Goal: Task Accomplishment & Management: Use online tool/utility

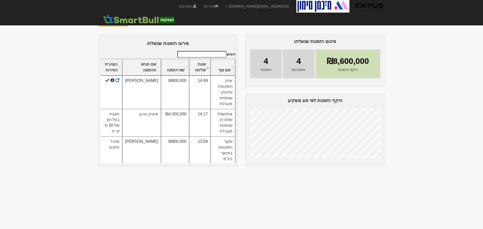
scroll to position [15, 0]
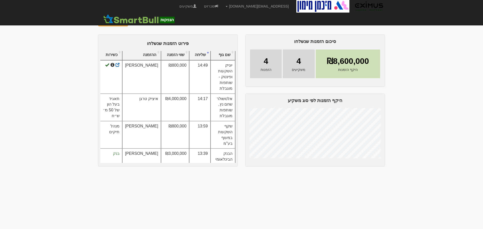
drag, startPoint x: 175, startPoint y: 193, endPoint x: 182, endPoint y: 196, distance: 7.7
click at [176, 194] on body "[EMAIL_ADDRESS][DOMAIN_NAME] הגדרות חשבונות הנפקה תבניות הודעות קיבול" at bounding box center [241, 114] width 483 height 229
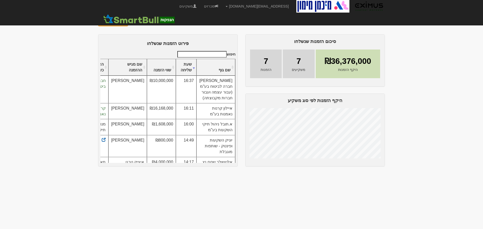
scroll to position [92, 0]
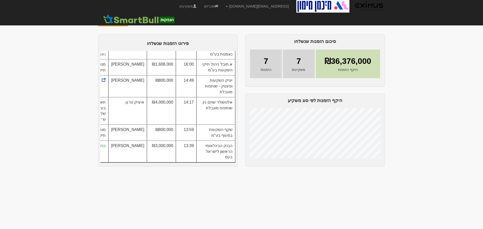
click at [60, 53] on body "[EMAIL_ADDRESS][DOMAIN_NAME] הגדרות חשבונות הנפקה תבניות הודעות קיבול" at bounding box center [241, 114] width 483 height 229
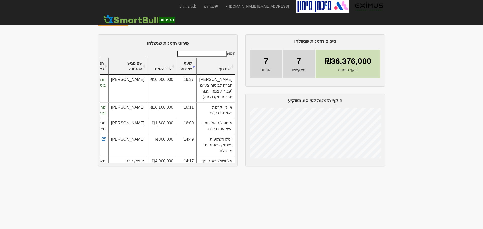
scroll to position [0, 0]
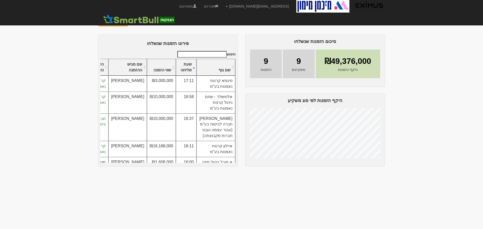
drag, startPoint x: 62, startPoint y: 109, endPoint x: 66, endPoint y: 111, distance: 4.8
click at [62, 109] on body "orenf@eximuscm.com הגדרות חשבונות הנפקה תבניות הודעות קיבול" at bounding box center [241, 114] width 483 height 229
click at [476, 79] on body "orenf@eximuscm.com הגדרות חשבונות הנפקה תבניות הודעות קיבול" at bounding box center [241, 114] width 483 height 229
click at [85, 67] on body "[EMAIL_ADDRESS][DOMAIN_NAME] הגדרות חשבונות הנפקה תבניות הודעות קיבול" at bounding box center [241, 114] width 483 height 229
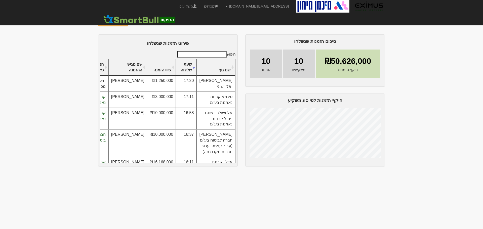
click at [425, 82] on body "[EMAIL_ADDRESS][DOMAIN_NAME] הגדרות חשבונות הנפקה תבניות הודעות קיבול" at bounding box center [241, 114] width 483 height 229
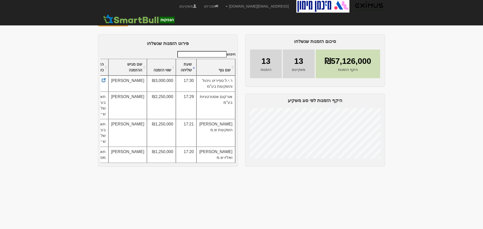
drag, startPoint x: 417, startPoint y: 149, endPoint x: 415, endPoint y: 151, distance: 2.8
click at [417, 149] on body "orenf@eximuscm.com הגדרות חשבונות הנפקה תבניות הודעות קיבול" at bounding box center [241, 114] width 483 height 229
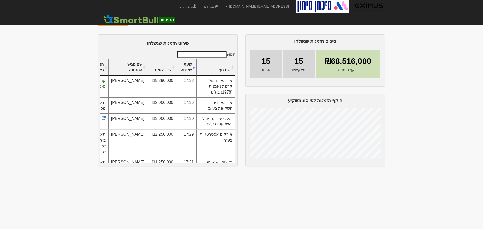
scroll to position [0, -1]
click at [229, 92] on td "אי.בי.אי. ניהול קרנות נאמנות (1978) בע"מ" at bounding box center [216, 87] width 39 height 22
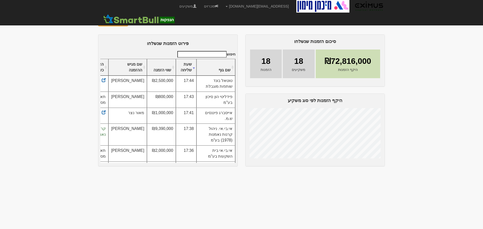
click at [252, 188] on body "[EMAIL_ADDRESS][DOMAIN_NAME] הגדרות חשבונות הנפקה תבניות הודעות קיבול" at bounding box center [241, 114] width 483 height 229
click at [433, 86] on body "orenf@eximuscm.com הגדרות חשבונות הנפקה תבניות הודעות קיבול" at bounding box center [241, 114] width 483 height 229
click at [444, 74] on body "[EMAIL_ADDRESS][DOMAIN_NAME] הגדרות חשבונות הנפקה תבניות הודעות קיבול" at bounding box center [241, 114] width 483 height 229
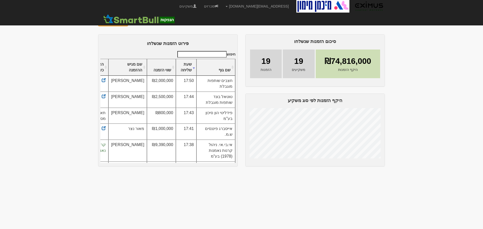
click at [129, 192] on body "[EMAIL_ADDRESS][DOMAIN_NAME] הגדרות חשבונות הנפקה תבניות הודעות קיבול" at bounding box center [241, 114] width 483 height 229
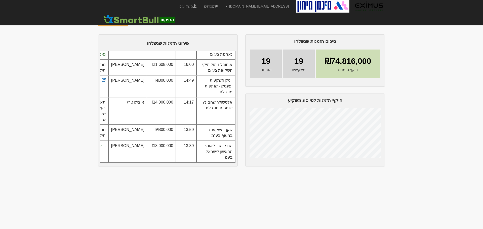
scroll to position [336, 0]
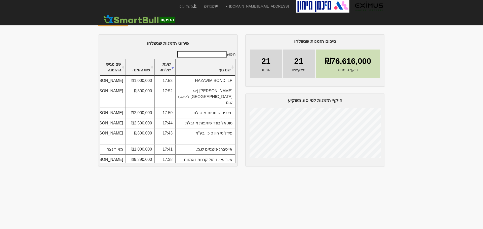
scroll to position [17, 0]
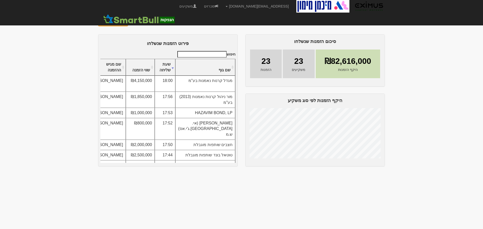
click at [444, 71] on body "[EMAIL_ADDRESS][DOMAIN_NAME] הגדרות חשבונות הנפקה תבניות הודעות קיבול" at bounding box center [241, 114] width 483 height 229
click at [116, 19] on button "פתיחת מעטפות" at bounding box center [113, 22] width 30 height 9
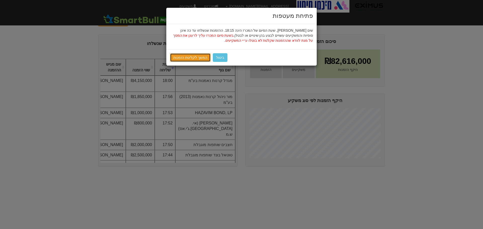
click at [177, 55] on link "המשך לקליטת הזמנות" at bounding box center [190, 57] width 41 height 9
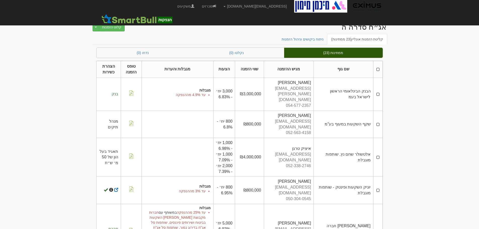
click at [313, 40] on link "ניתוח ביקושים וניהול הזמנות" at bounding box center [303, 39] width 50 height 11
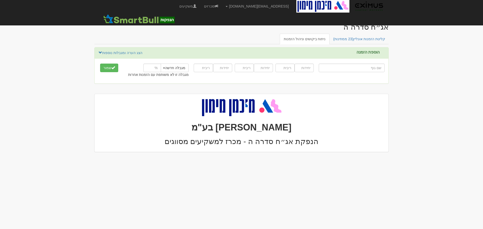
click at [436, 71] on body "[EMAIL_ADDRESS][DOMAIN_NAME] הגדרות חשבונות הנפקה תבניות הודעות קיבול" at bounding box center [241, 114] width 483 height 229
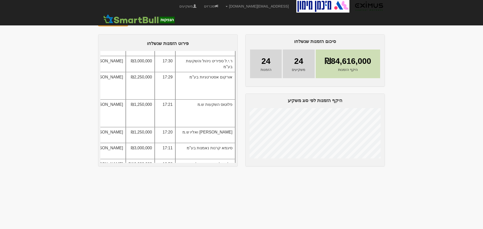
scroll to position [190, 0]
drag, startPoint x: 433, startPoint y: 72, endPoint x: 423, endPoint y: 72, distance: 10.1
click at [433, 72] on body "[EMAIL_ADDRESS][DOMAIN_NAME] הגדרות חשבונות הנפקה תבניות הודעות קיבול" at bounding box center [241, 114] width 483 height 229
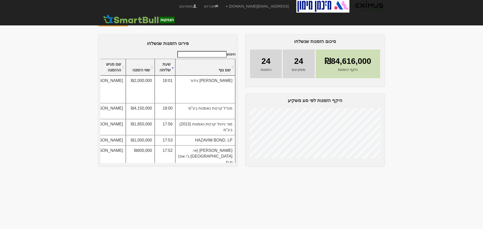
click at [440, 40] on body "[EMAIL_ADDRESS][DOMAIN_NAME] הגדרות חשבונות הנפקה תבניות הודעות קיבול" at bounding box center [241, 114] width 483 height 229
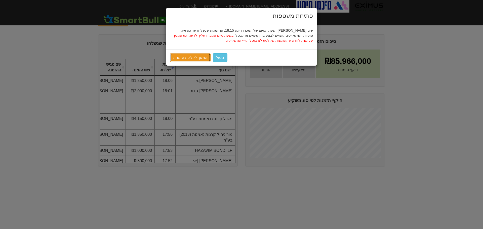
click at [192, 59] on link "המשך לקליטת הזמנות" at bounding box center [190, 57] width 41 height 9
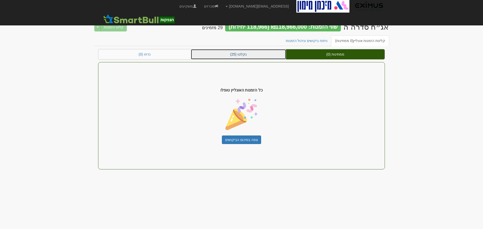
click at [245, 52] on link "נקלטו (25)" at bounding box center [238, 54] width 95 height 10
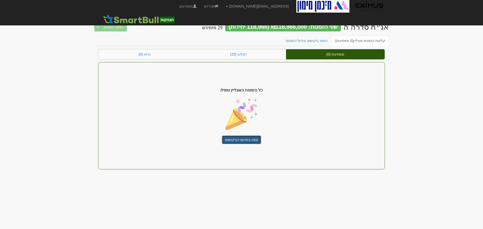
click at [251, 138] on link "צפה בסיכום הביקושים" at bounding box center [241, 140] width 39 height 9
click at [314, 41] on link "ניתוח ביקושים וניהול הזמנות" at bounding box center [307, 40] width 50 height 11
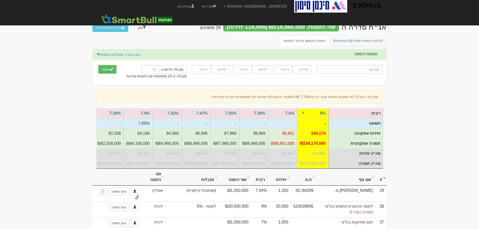
scroll to position [25, 0]
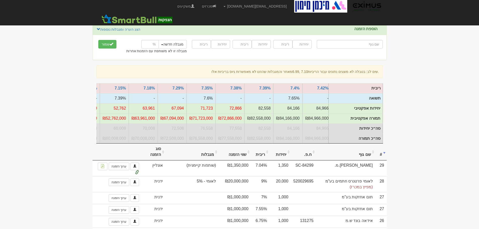
scroll to position [0, 0]
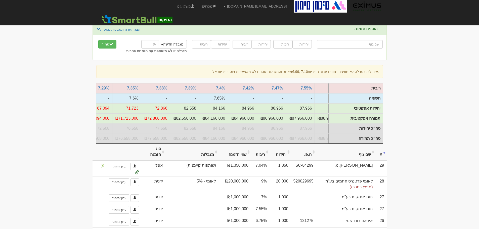
scroll to position [0, -82]
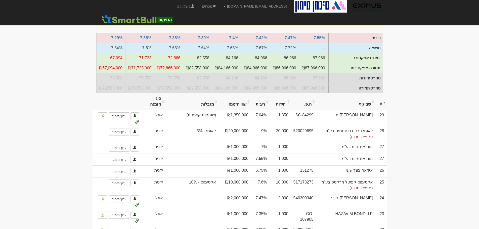
scroll to position [0, -93]
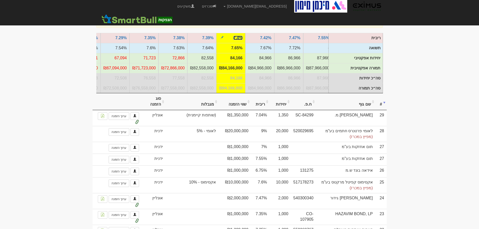
click at [237, 37] on link "7.4%" at bounding box center [237, 38] width 9 height 4
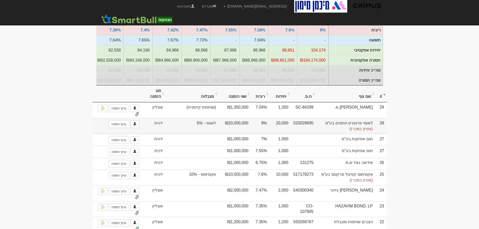
scroll to position [126, 0]
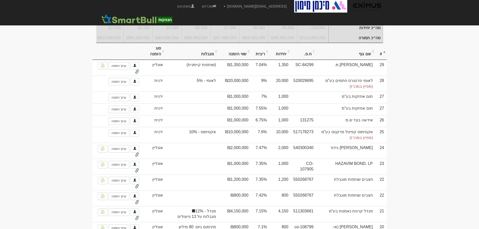
click at [267, 58] on th "ריבית" at bounding box center [260, 51] width 19 height 17
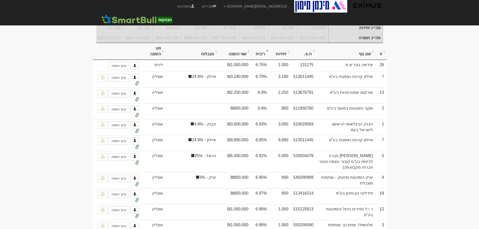
click at [266, 55] on th "ריבית" at bounding box center [260, 51] width 19 height 17
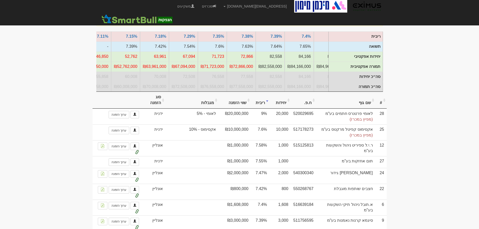
scroll to position [101, 0]
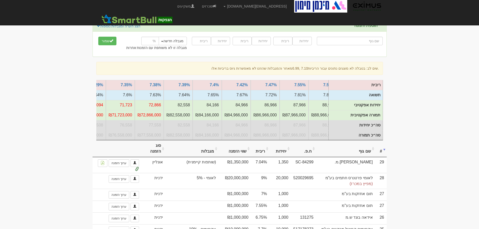
scroll to position [0, -86]
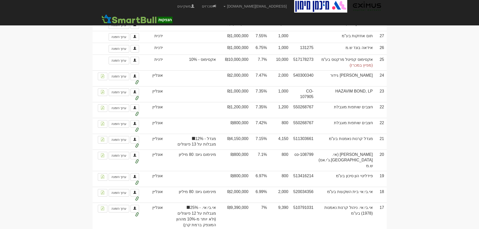
scroll to position [201, 0]
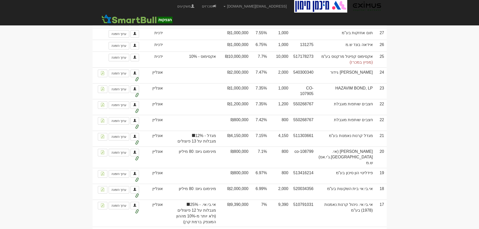
click at [452, 89] on body "[EMAIL_ADDRESS][DOMAIN_NAME] הגדרות חשבונות הנפקה תבניות הודעות קיבול" at bounding box center [239, 211] width 479 height 824
click at [469, 85] on body "[EMAIL_ADDRESS][DOMAIN_NAME] הגדרות חשבונות הנפקה תבניות הודעות קיבול" at bounding box center [239, 211] width 479 height 824
click at [411, 95] on body "[EMAIL_ADDRESS][DOMAIN_NAME] הגדרות חשבונות הנפקה תבניות הודעות קיבול" at bounding box center [239, 211] width 479 height 824
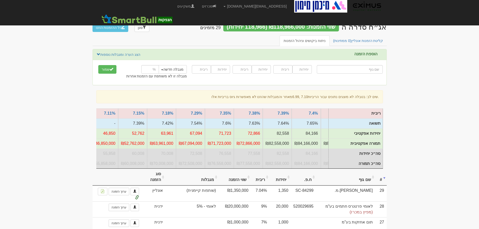
scroll to position [0, -233]
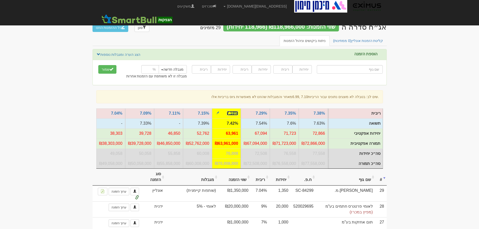
click at [232, 111] on link "7.18%" at bounding box center [232, 113] width 11 height 4
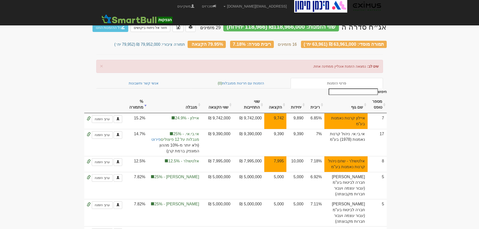
click at [358, 103] on th "שם גוף" at bounding box center [346, 104] width 43 height 17
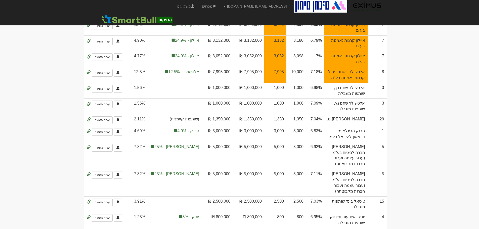
scroll to position [75, 0]
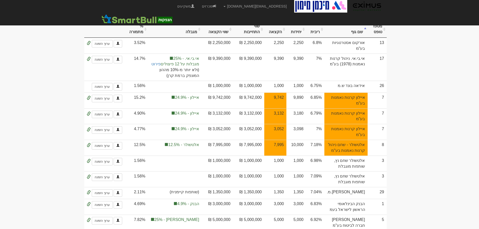
drag, startPoint x: 437, startPoint y: 78, endPoint x: 439, endPoint y: 83, distance: 5.0
click at [437, 78] on body "[EMAIL_ADDRESS][DOMAIN_NAME] הגדרות חשבונות הנפקה תבניות הודעות קיבול" at bounding box center [239, 169] width 479 height 488
click at [418, 84] on body "[EMAIL_ADDRESS][DOMAIN_NAME] הגדרות חשבונות הנפקה תבניות הודעות קיבול" at bounding box center [239, 169] width 479 height 488
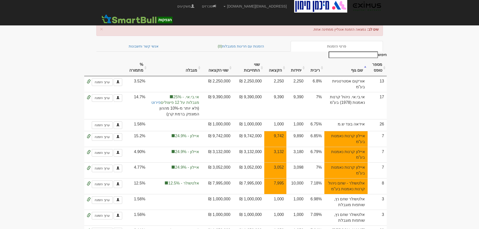
scroll to position [0, 0]
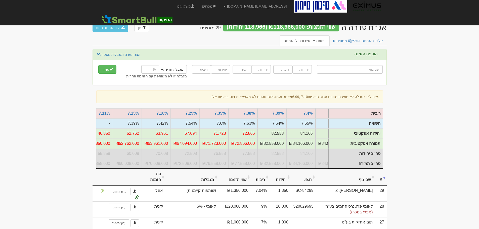
scroll to position [0, -151]
